Goal: Information Seeking & Learning: Check status

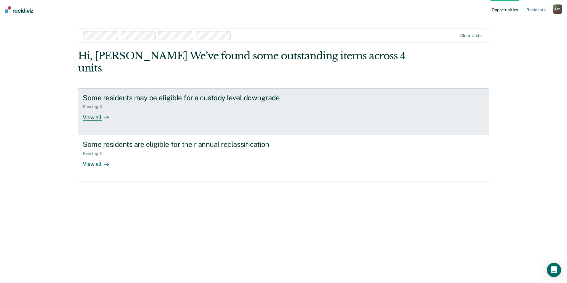
click at [93, 109] on div "View all" at bounding box center [99, 115] width 33 height 12
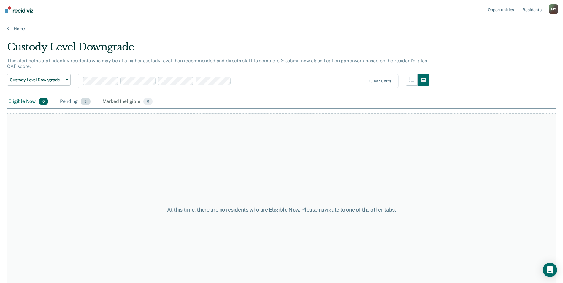
click at [71, 99] on div "Pending 3" at bounding box center [75, 101] width 33 height 13
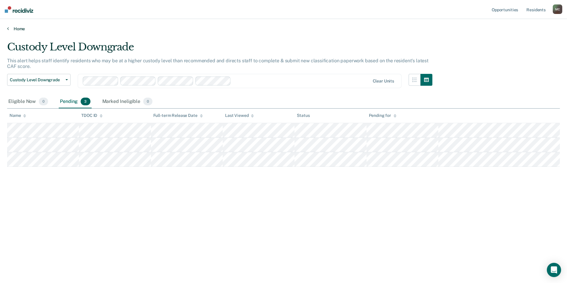
click at [16, 30] on link "Home" at bounding box center [283, 28] width 553 height 5
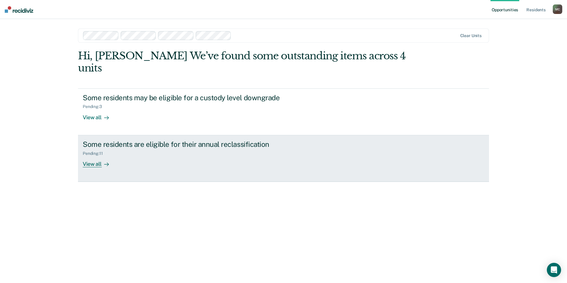
click at [92, 156] on div "View all" at bounding box center [99, 162] width 33 height 12
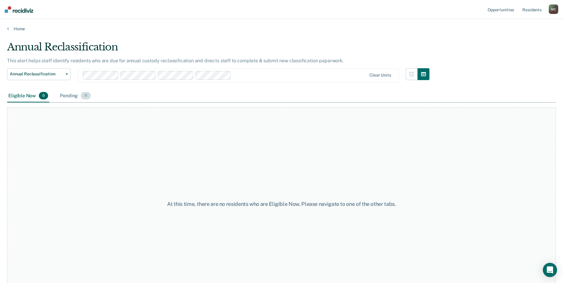
click at [69, 97] on div "Pending 11" at bounding box center [75, 96] width 33 height 13
